Goal: Entertainment & Leisure: Consume media (video, audio)

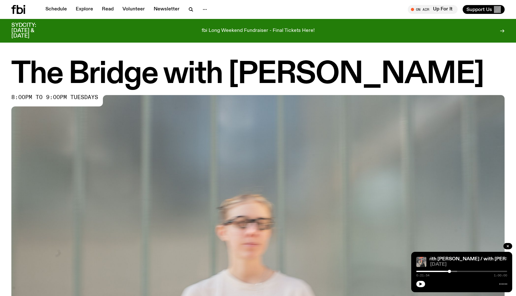
scroll to position [334, 0]
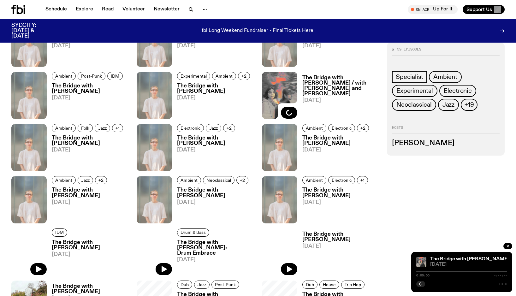
scroll to position [379, 0]
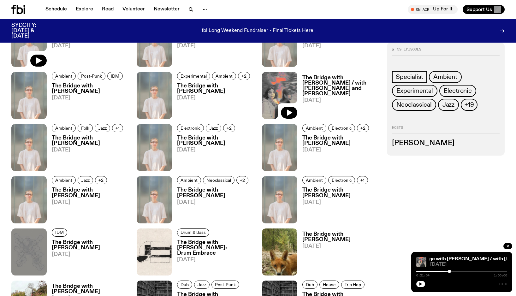
click at [25, 67] on img at bounding box center [28, 43] width 35 height 47
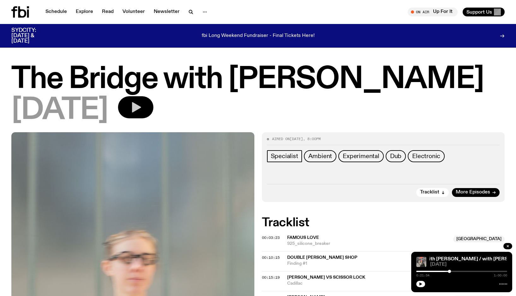
click at [141, 113] on icon "button" at bounding box center [136, 107] width 9 height 10
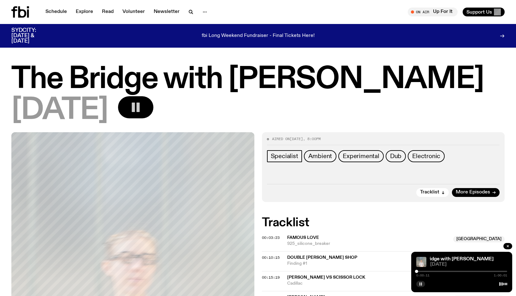
click at [422, 284] on icon "button" at bounding box center [421, 284] width 4 height 4
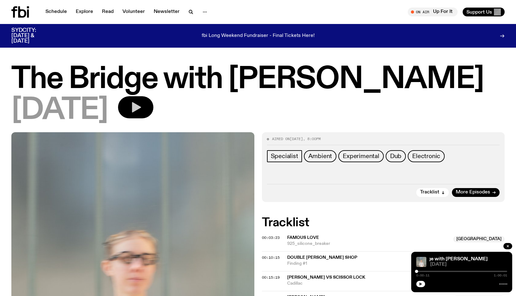
click at [421, 284] on icon "button" at bounding box center [420, 283] width 3 height 3
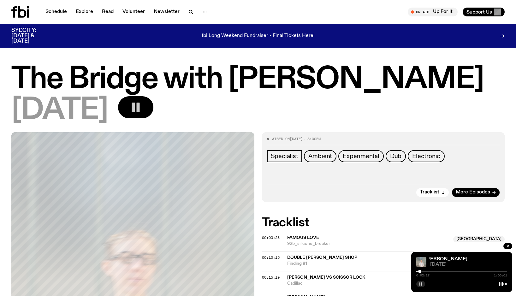
drag, startPoint x: 416, startPoint y: 271, endPoint x: 420, endPoint y: 271, distance: 3.5
click at [420, 271] on div at bounding box center [419, 271] width 3 height 3
click at [422, 272] on div at bounding box center [422, 271] width 3 height 3
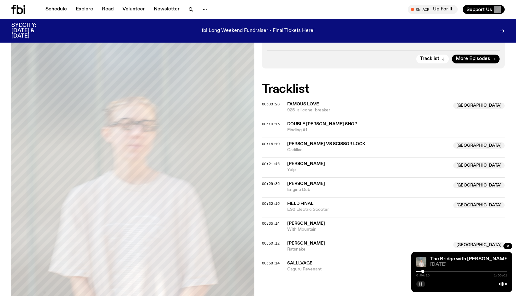
scroll to position [161, 0]
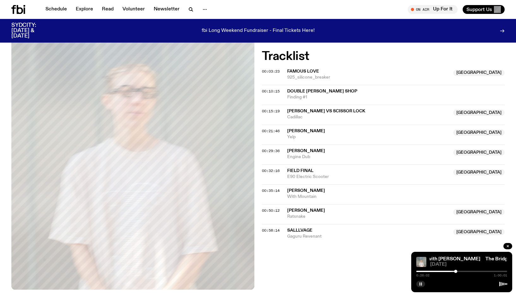
click at [458, 271] on div at bounding box center [461, 271] width 91 height 1
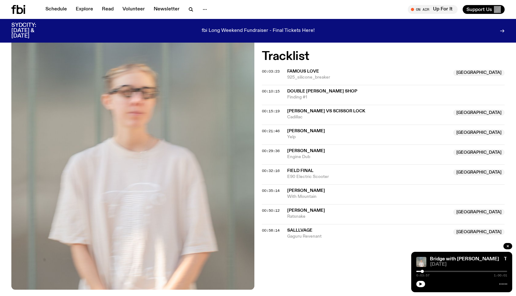
drag, startPoint x: 508, startPoint y: 272, endPoint x: 422, endPoint y: 273, distance: 85.5
click at [422, 273] on div "0:03:57 1:00:01" at bounding box center [461, 273] width 91 height 8
click at [418, 284] on button "button" at bounding box center [420, 284] width 9 height 6
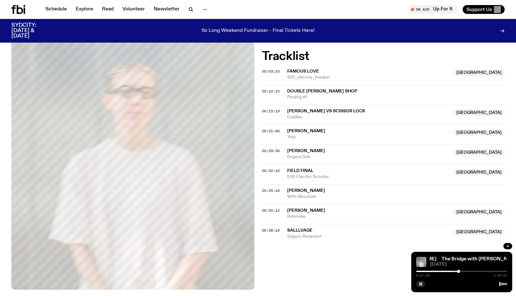
click at [458, 272] on div at bounding box center [458, 271] width 3 height 3
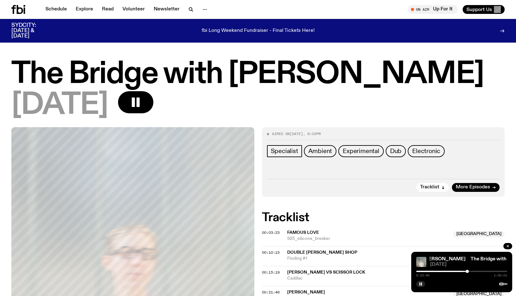
scroll to position [161, 0]
